Goal: Register for event/course

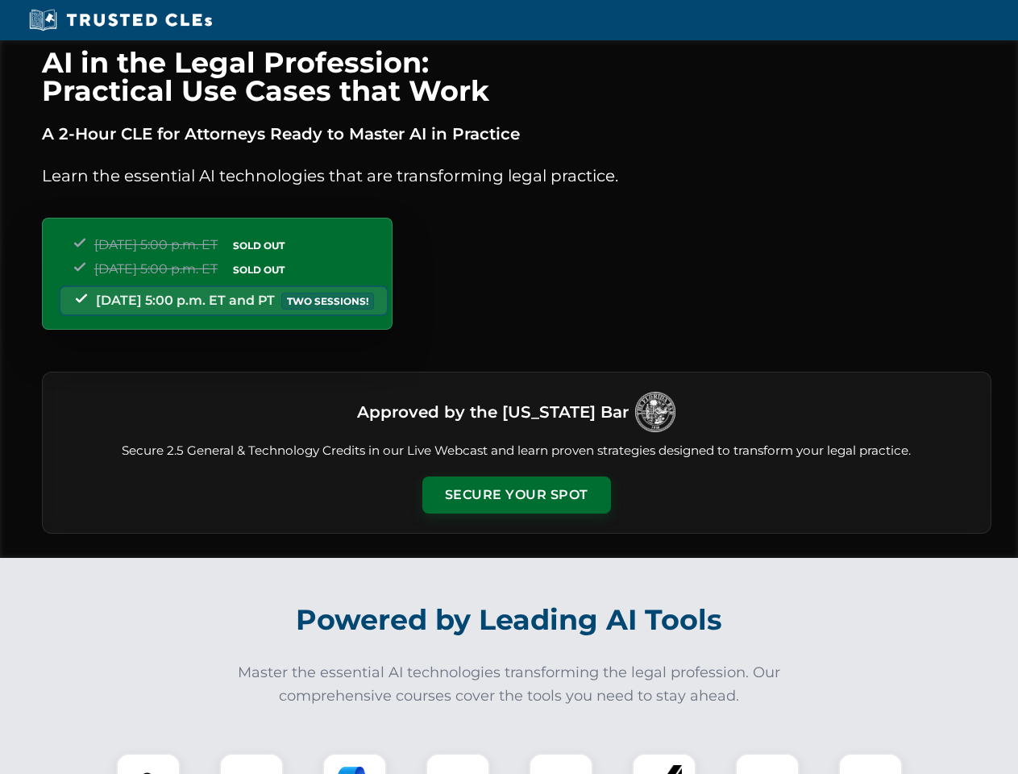
click at [516, 495] on button "Secure Your Spot" at bounding box center [516, 494] width 189 height 37
click at [148, 763] on img at bounding box center [148, 784] width 47 height 47
